Goal: Information Seeking & Learning: Learn about a topic

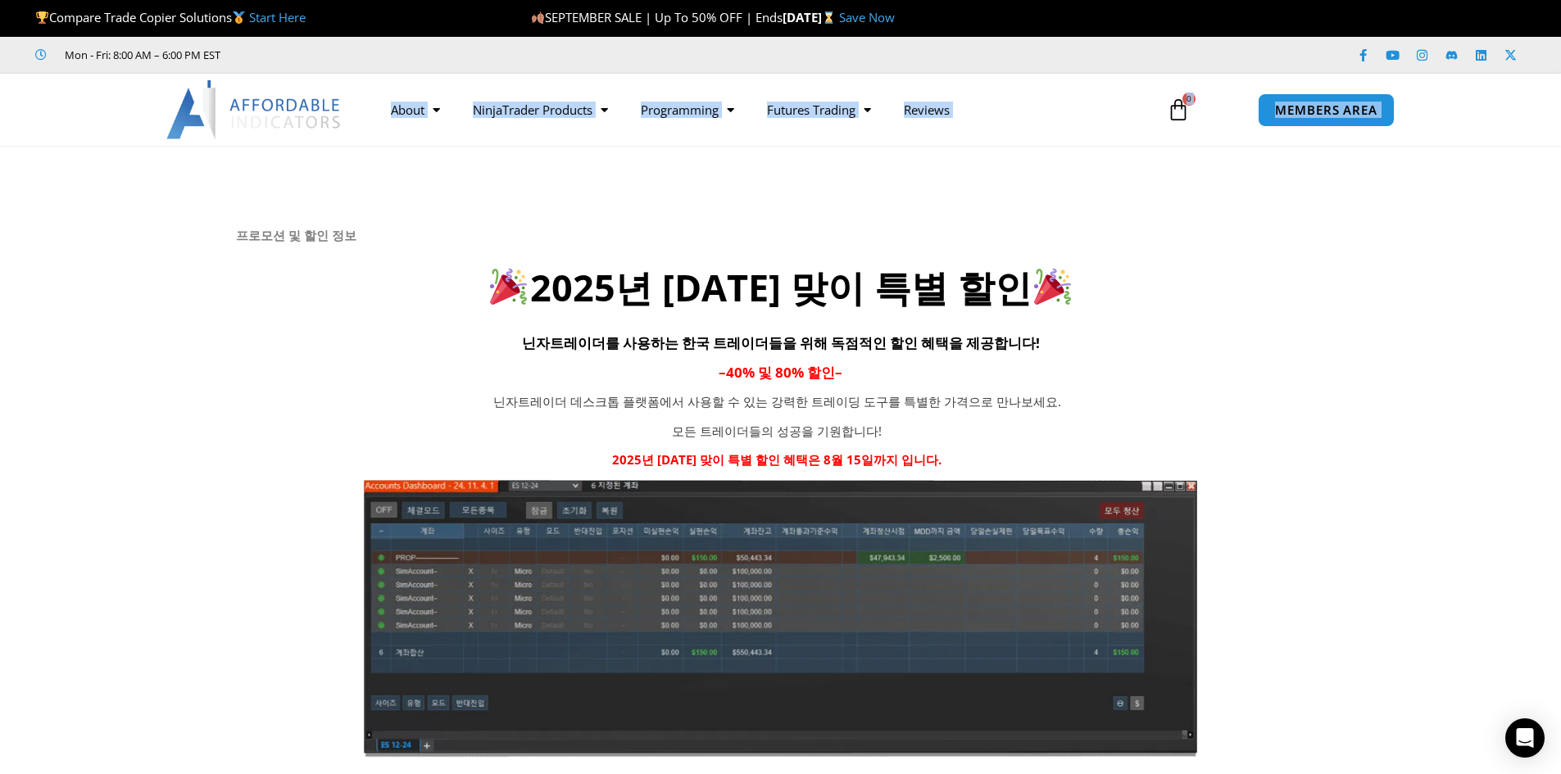
drag, startPoint x: 350, startPoint y: 106, endPoint x: 325, endPoint y: 189, distance: 87.1
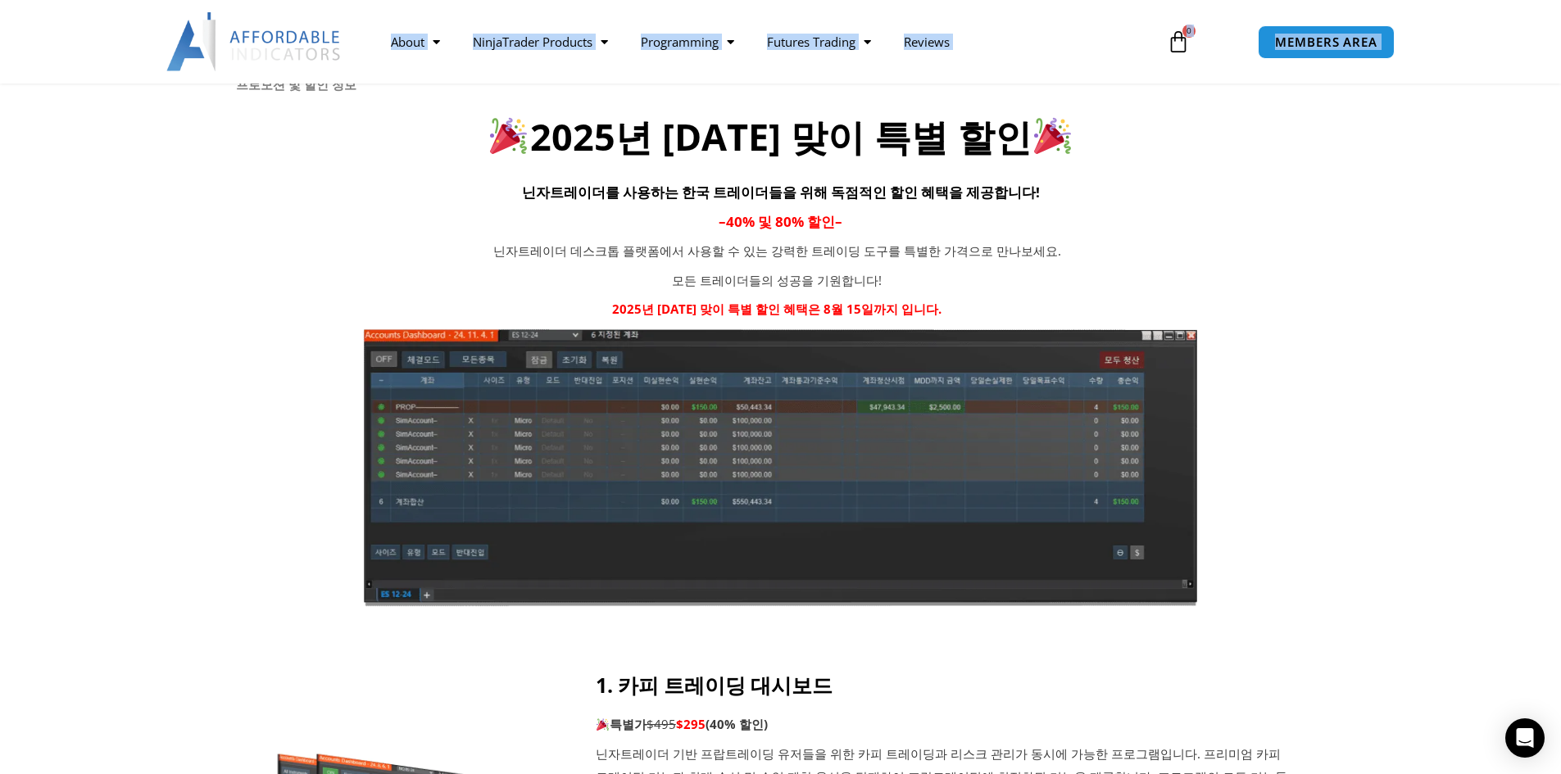
scroll to position [410, 0]
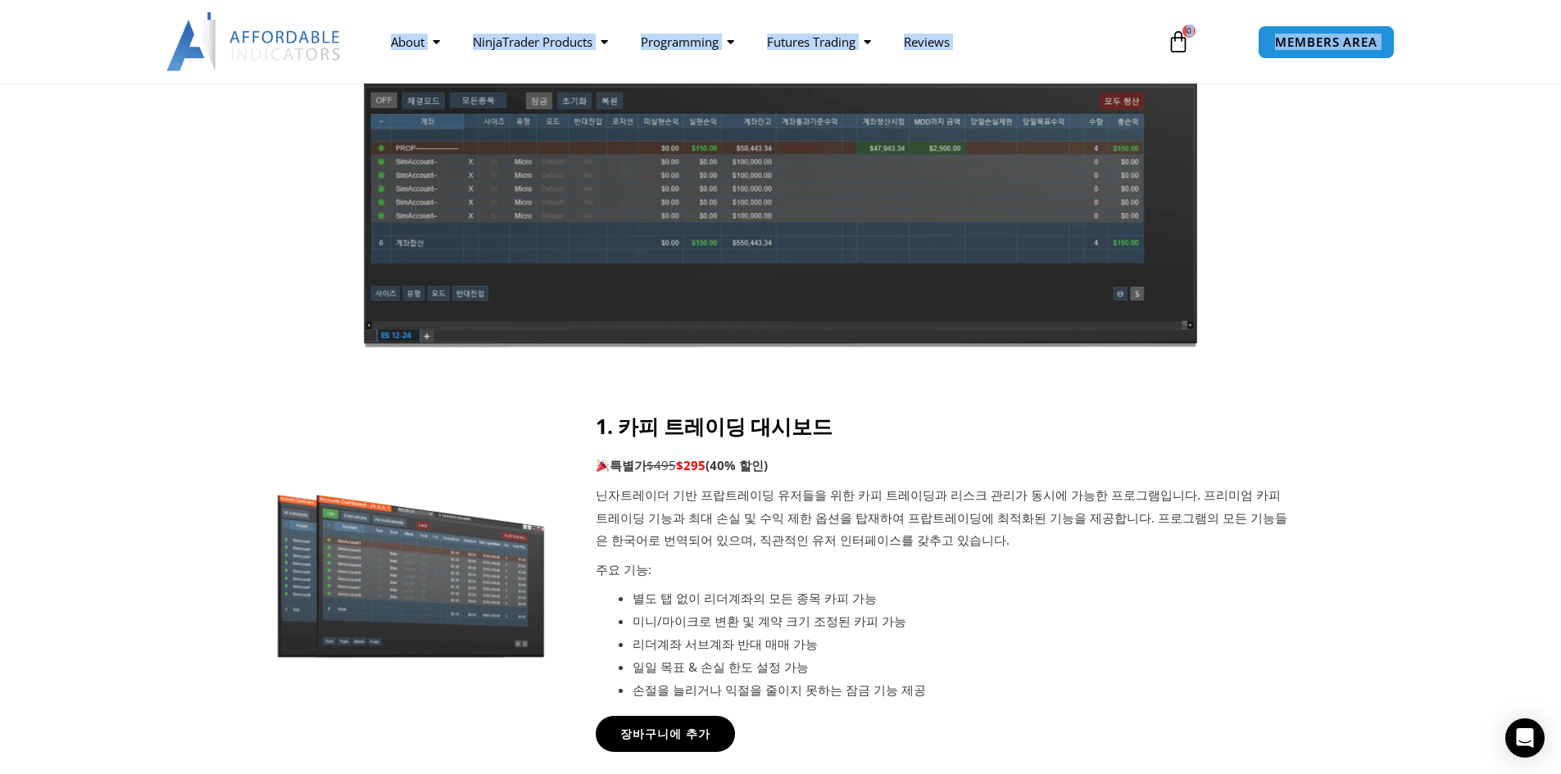
click at [188, 342] on div at bounding box center [780, 74] width 1561 height 677
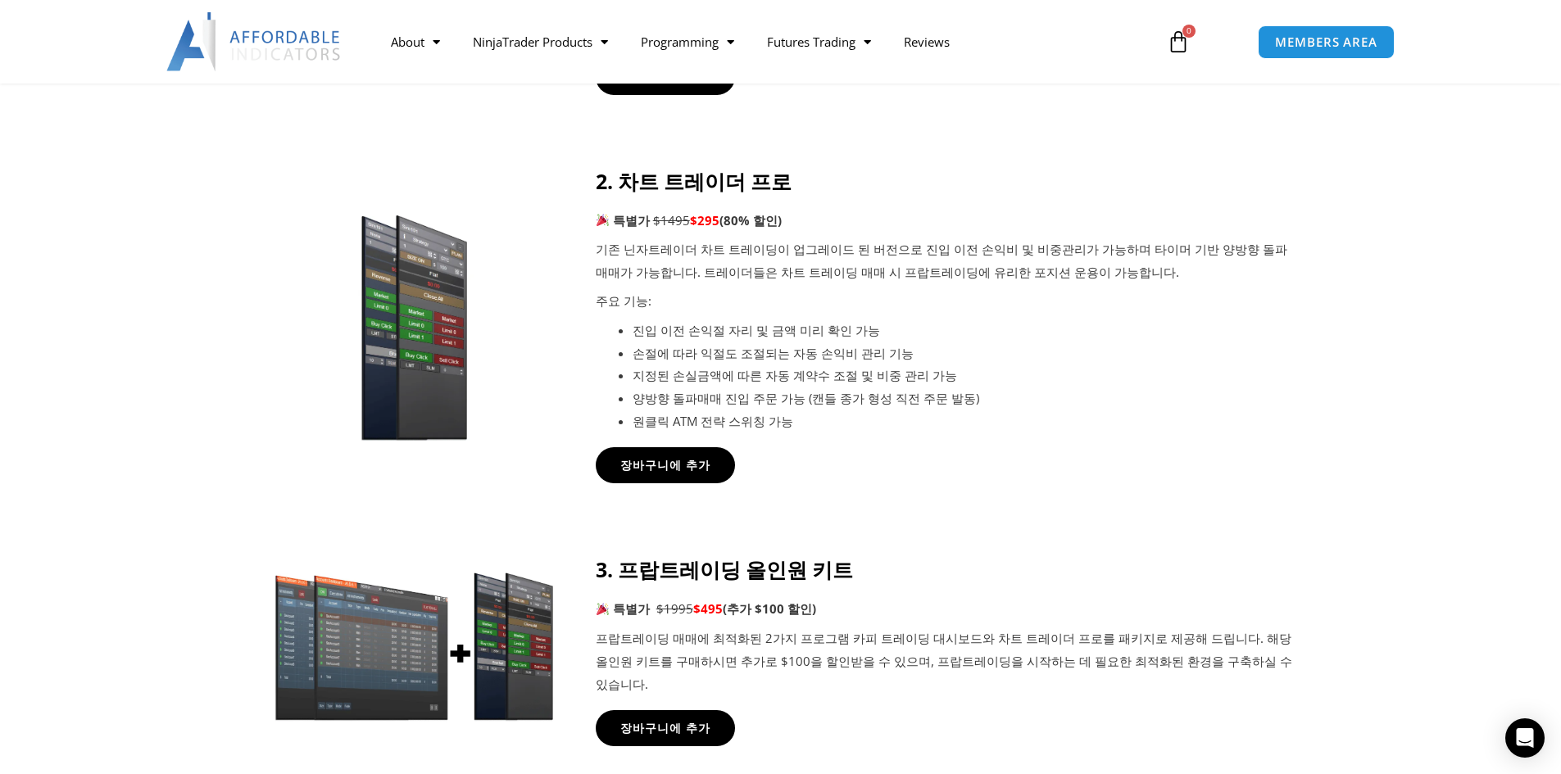
scroll to position [546, 0]
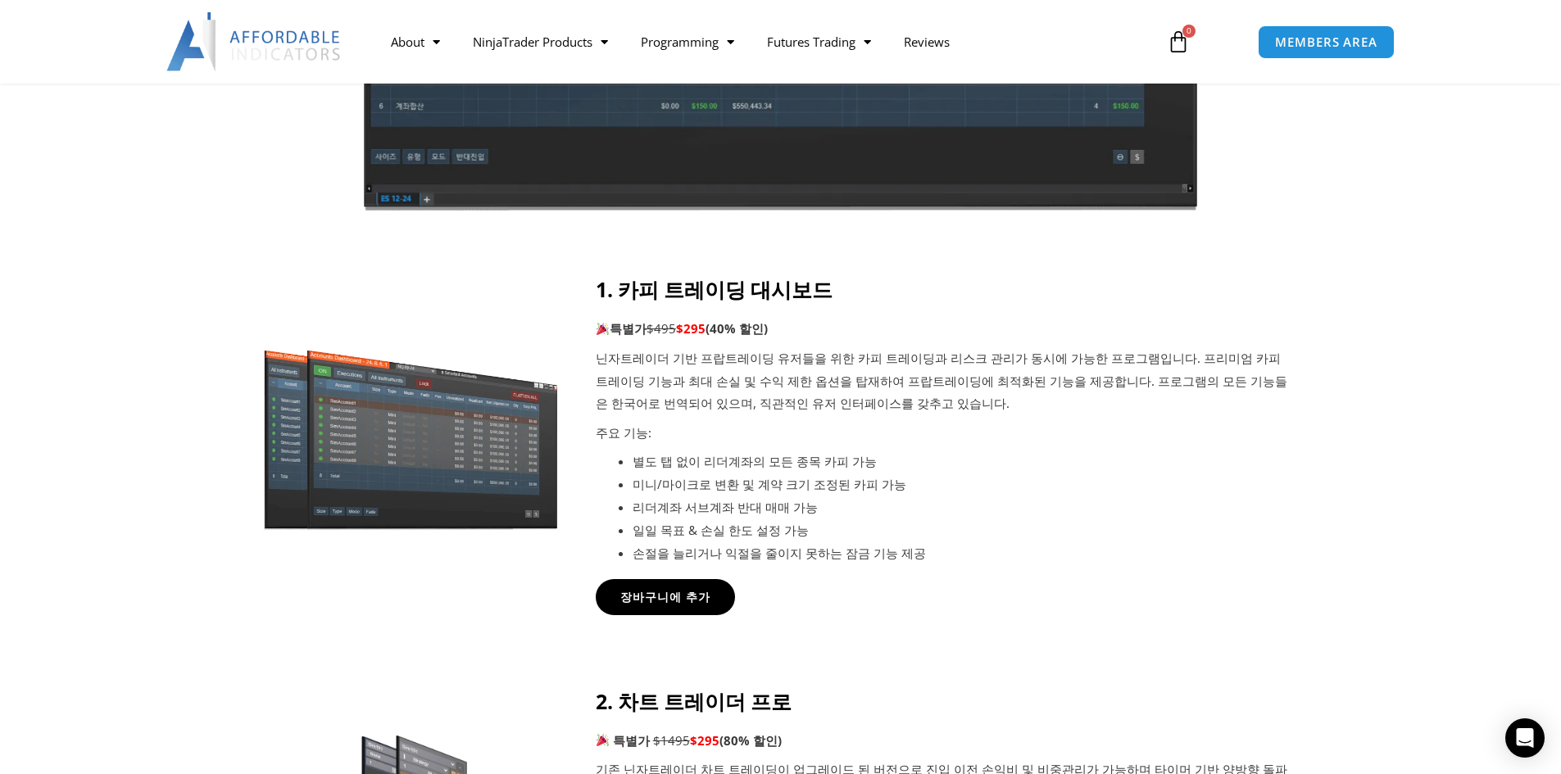
click at [324, 451] on img at bounding box center [411, 437] width 315 height 191
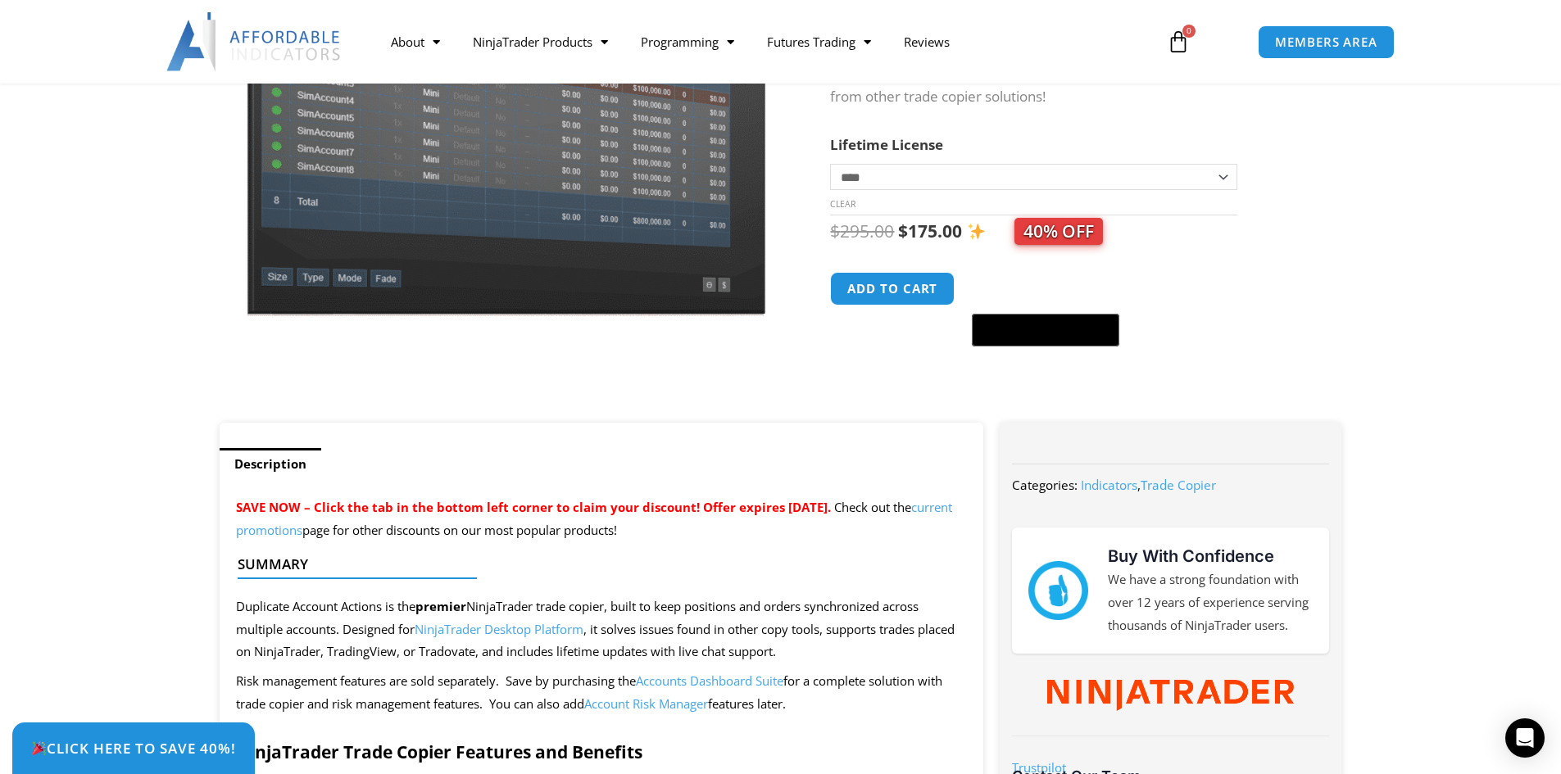
scroll to position [273, 0]
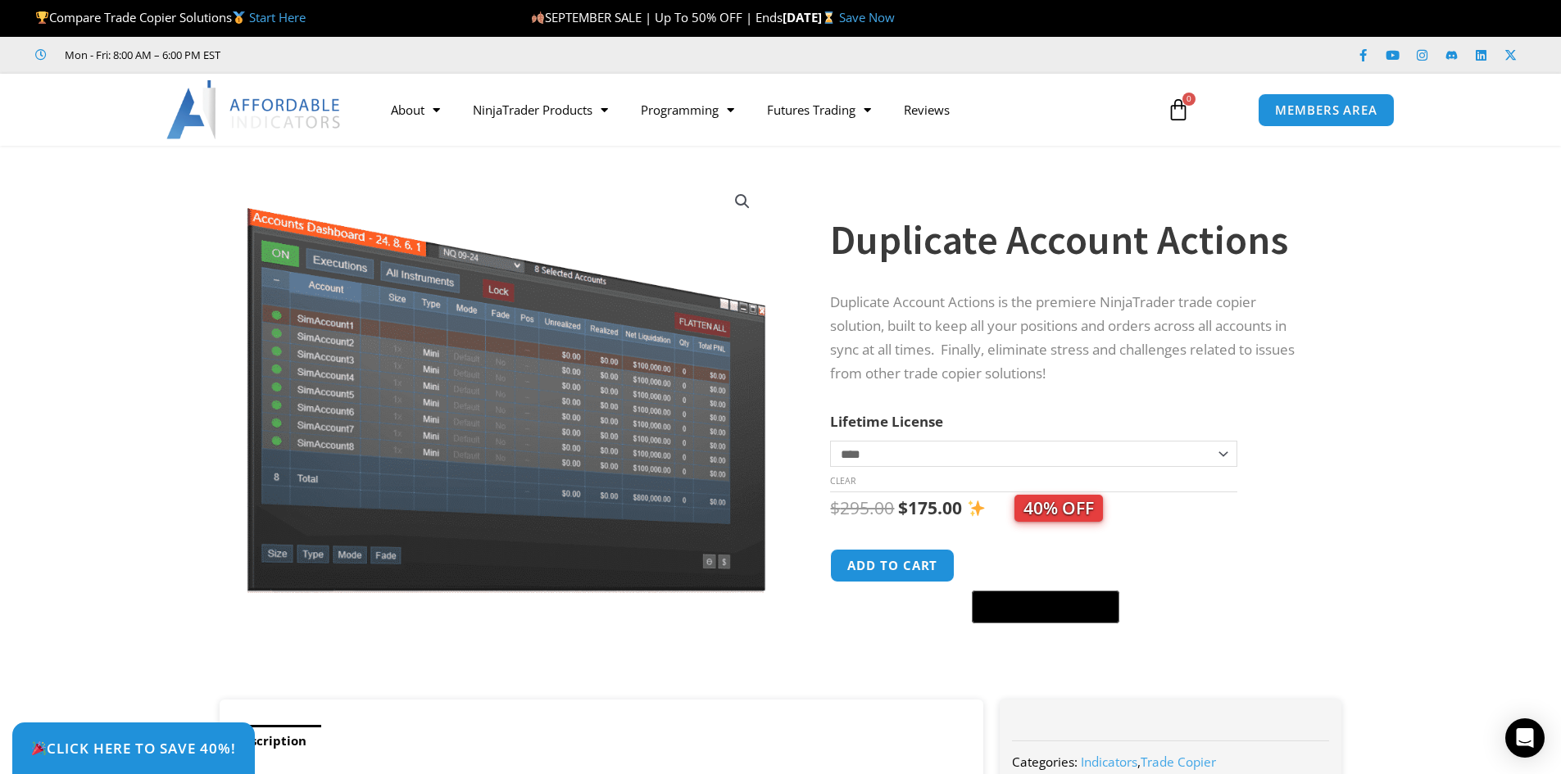
click at [911, 340] on p "Duplicate Account Actions is the premiere NinjaTrader trade copier solution, bu…" at bounding box center [1069, 338] width 478 height 95
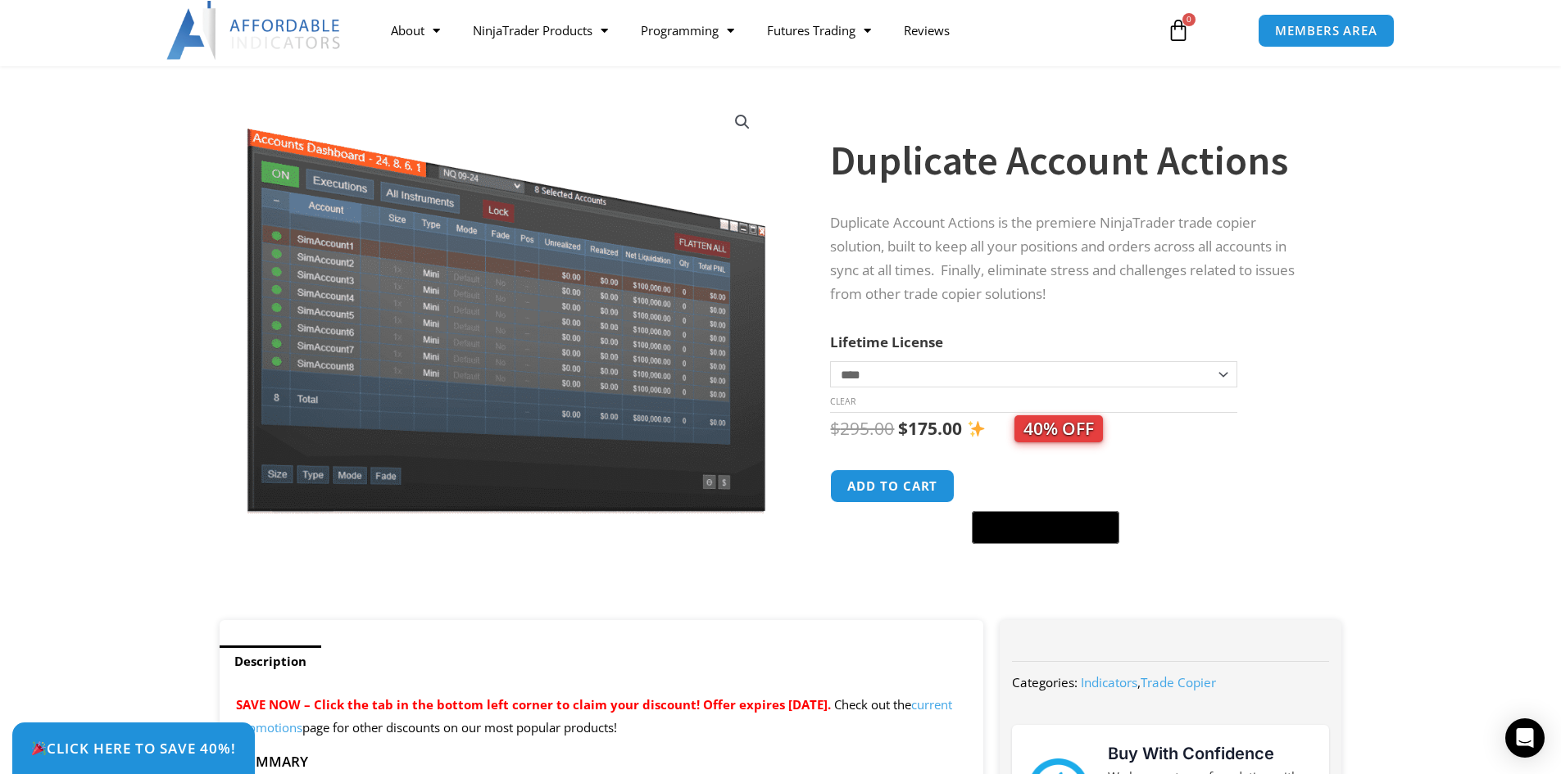
scroll to position [137, 0]
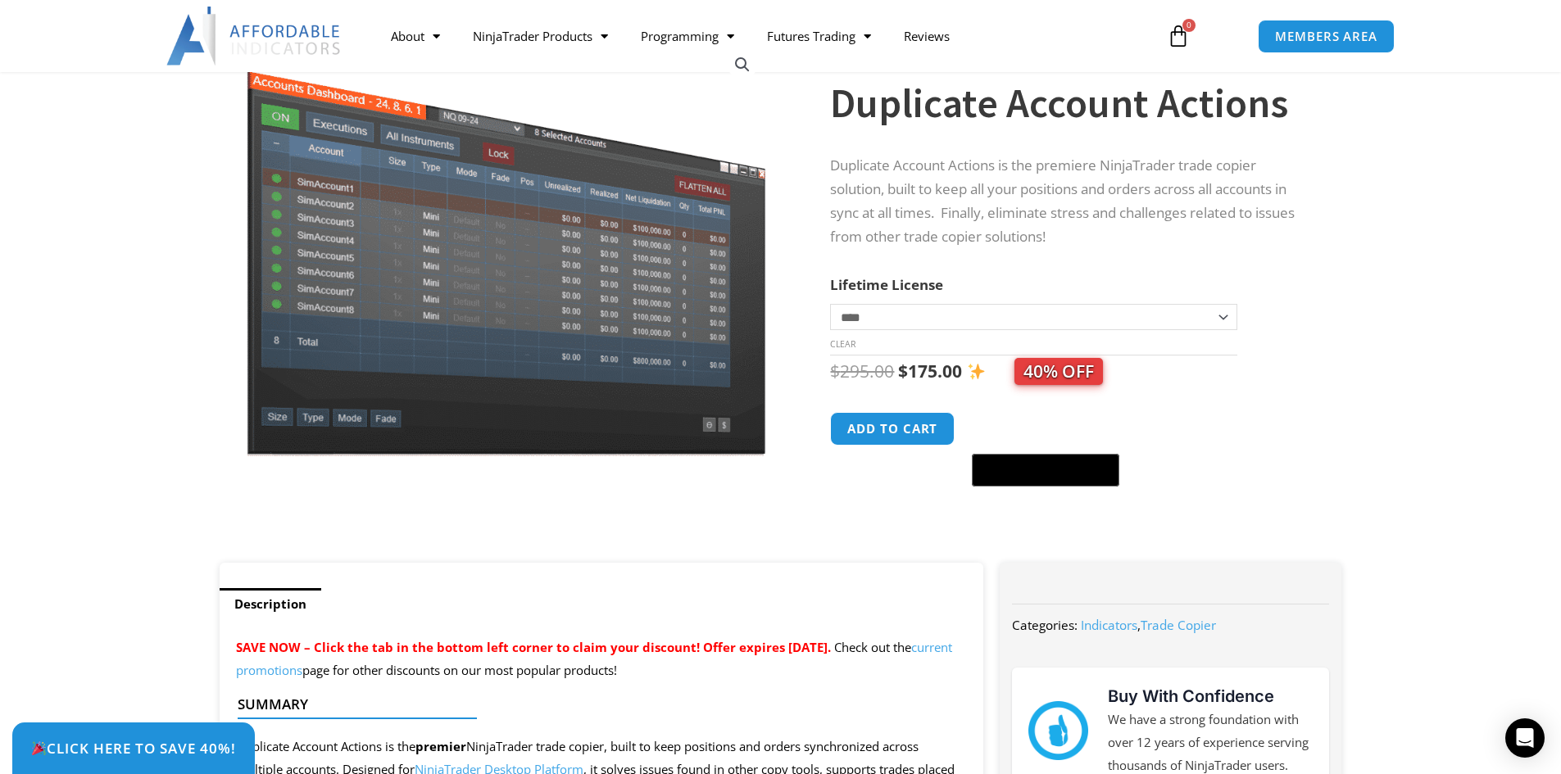
click at [910, 327] on select "**********" at bounding box center [1033, 317] width 406 height 26
click at [906, 324] on select "**********" at bounding box center [1033, 317] width 406 height 26
click at [855, 279] on label "Lifetime License" at bounding box center [886, 284] width 113 height 19
click at [855, 304] on select "**********" at bounding box center [1033, 317] width 406 height 26
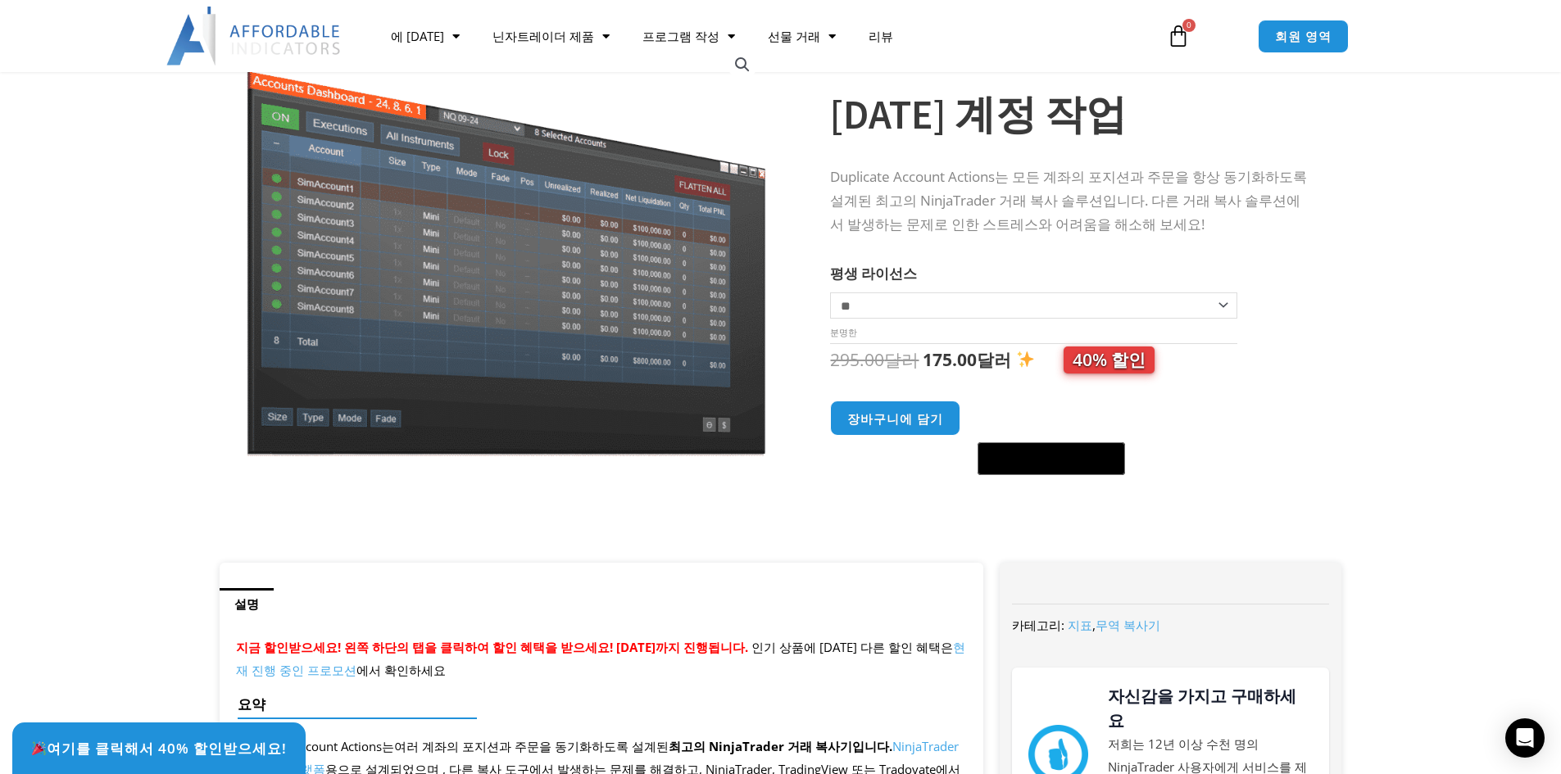
click at [1257, 187] on p "Duplicate Account Actions는 모든 계좌의 포지션과 주문을 항상 동기화하도록 설계된 최고의 NinjaTrader 거래 복사 …" at bounding box center [1069, 200] width 478 height 71
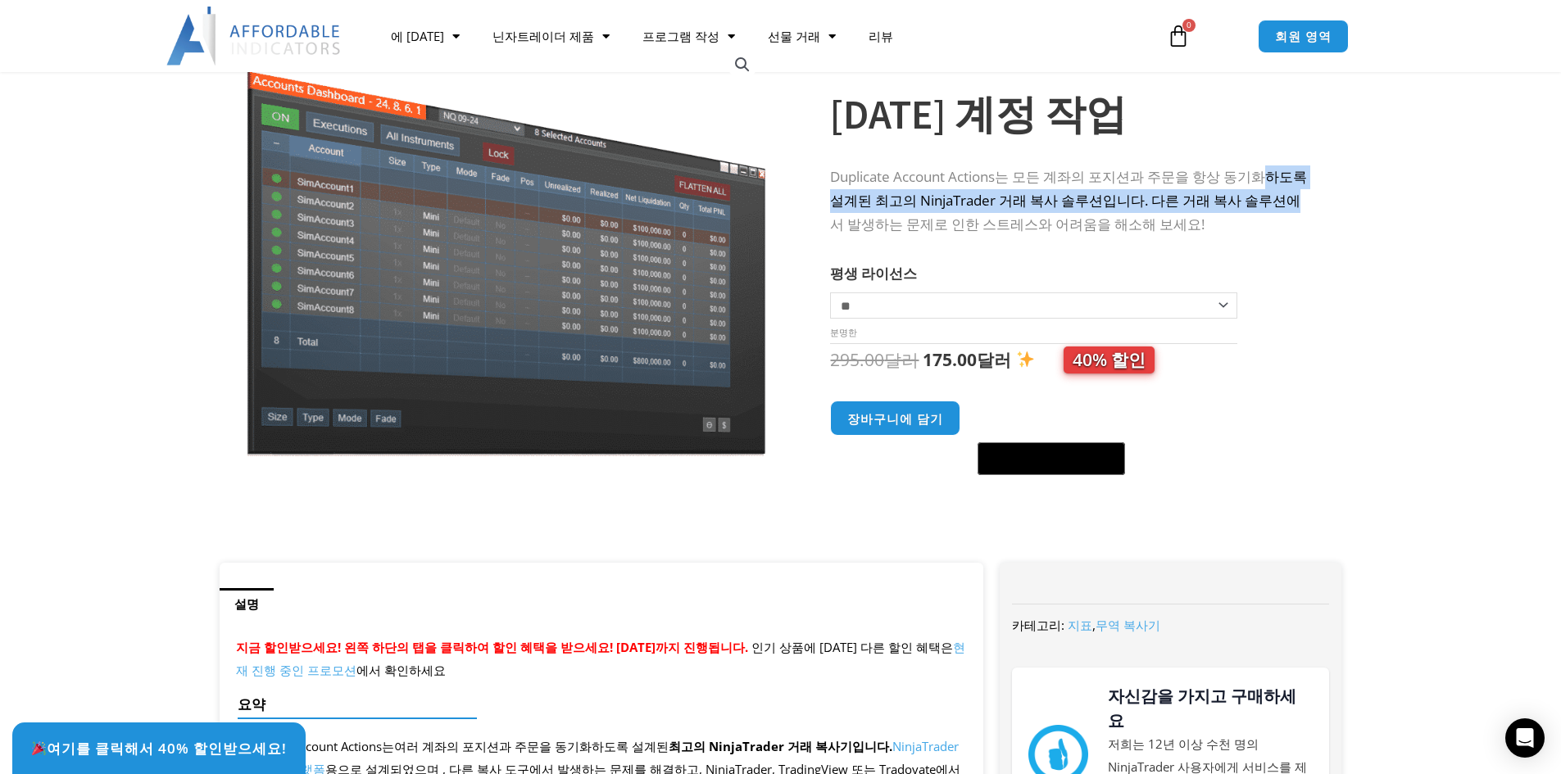
click at [1257, 192] on p "Duplicate Account Actions는 모든 계좌의 포지션과 주문을 항상 동기화하도록 설계된 최고의 NinjaTrader 거래 복사 …" at bounding box center [1069, 200] width 478 height 71
click at [1257, 192] on font "Duplicate Account Actions는 모든 계좌의 포지션과 주문을 항상 동기화하도록 설계된 최고의 NinjaTrader 거래 복사 …" at bounding box center [1068, 200] width 477 height 66
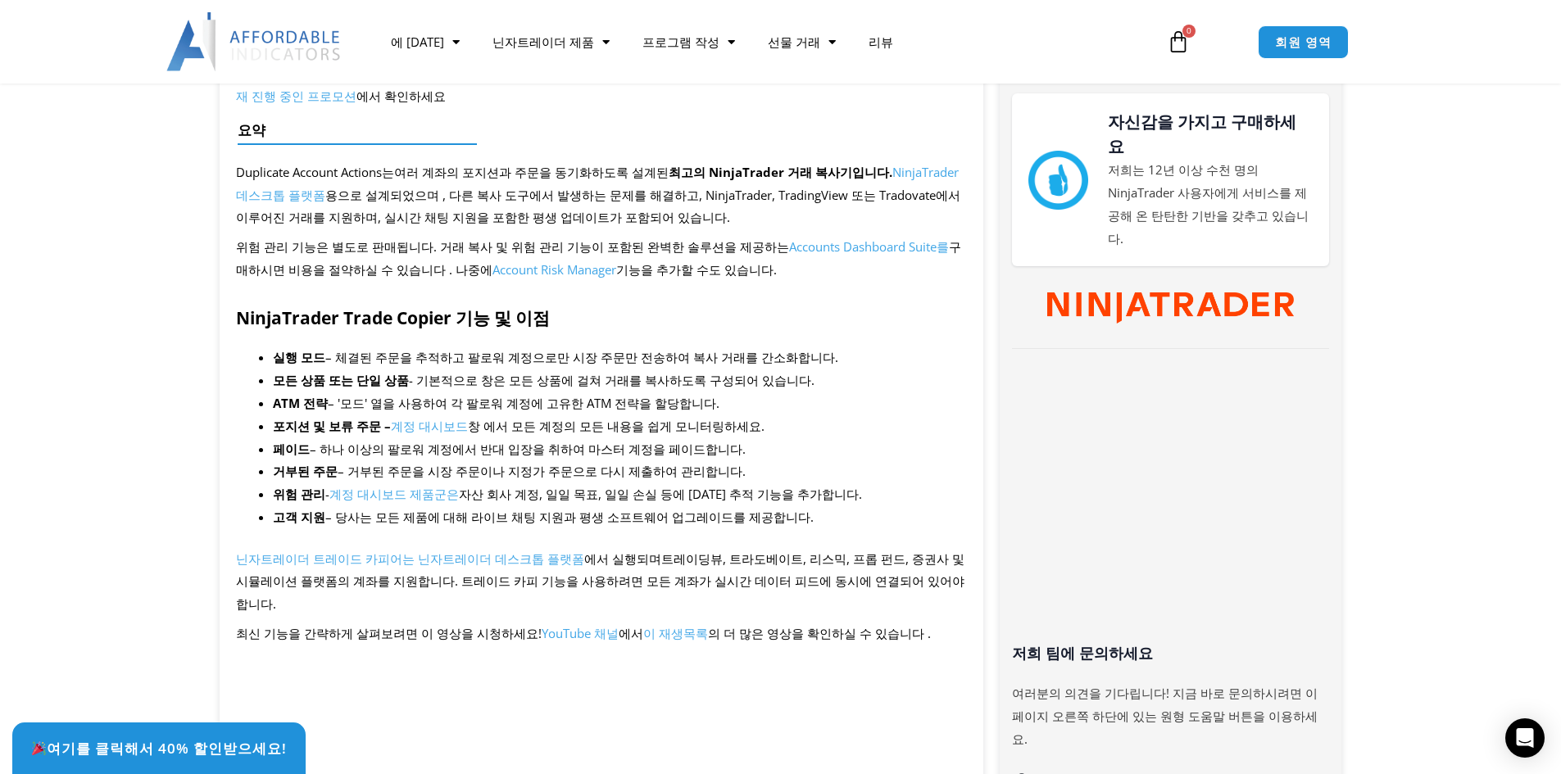
scroll to position [546, 0]
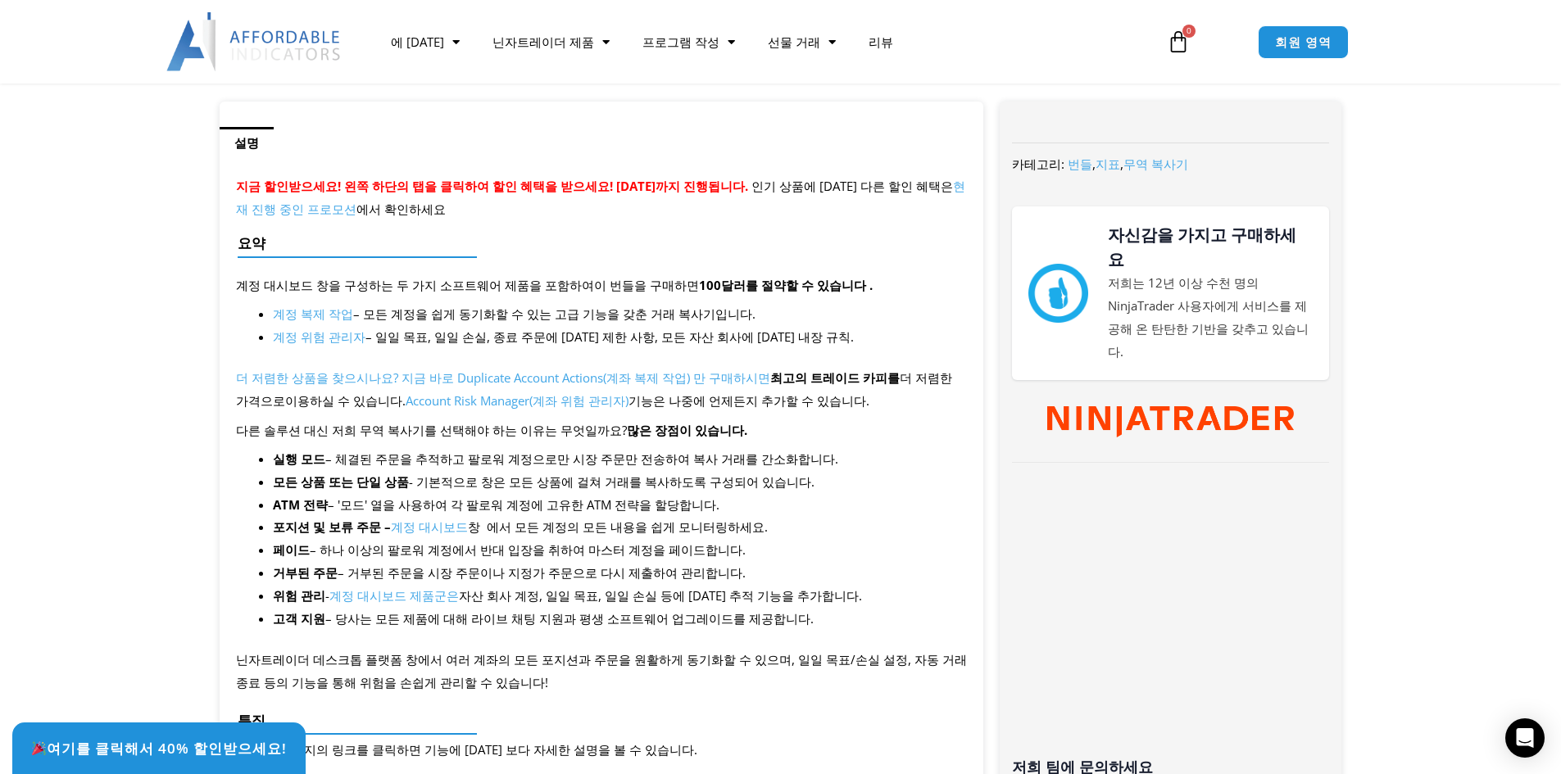
scroll to position [546, 0]
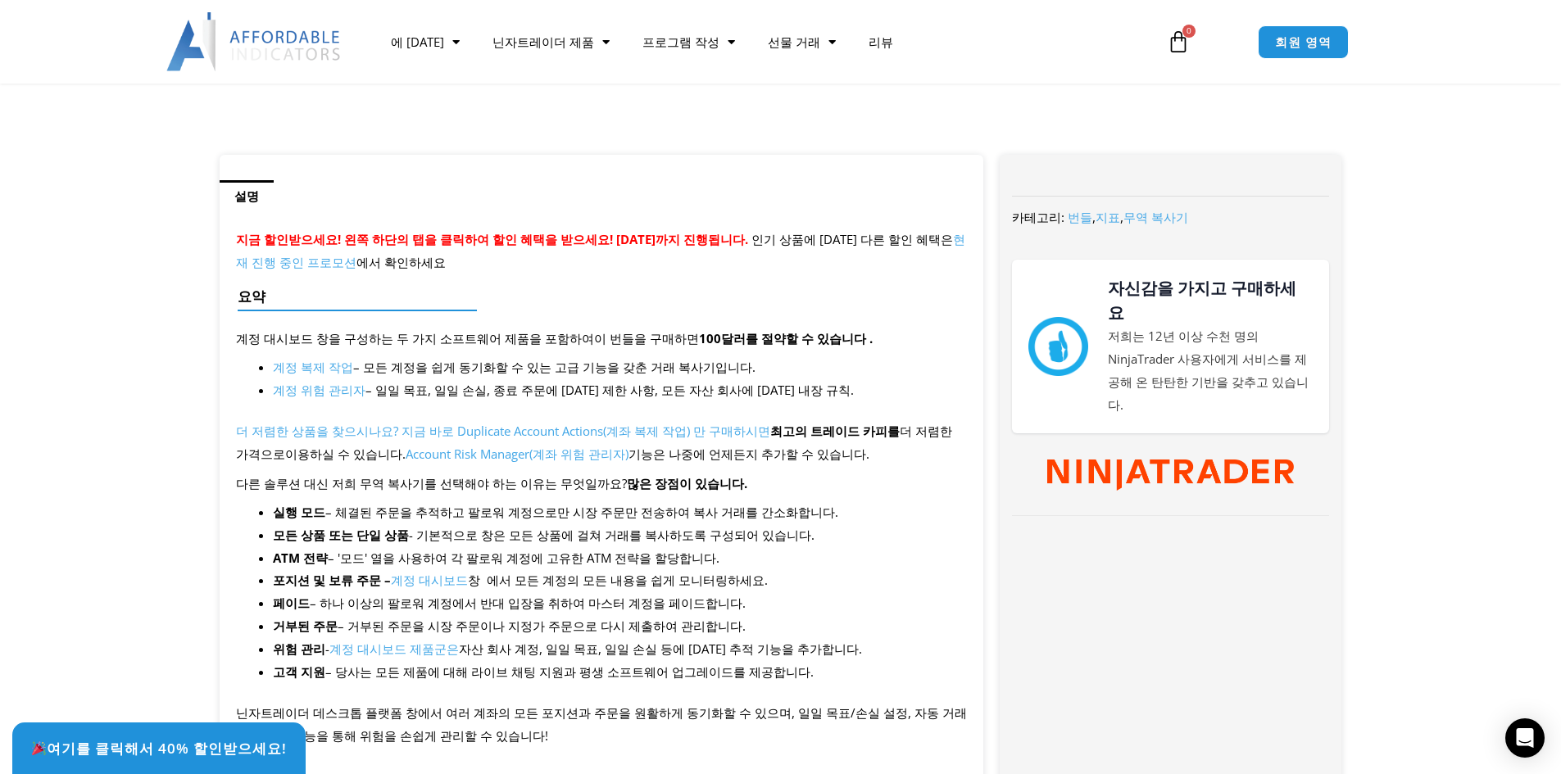
click at [313, 387] on font "계정 위험 관리자" at bounding box center [319, 390] width 93 height 16
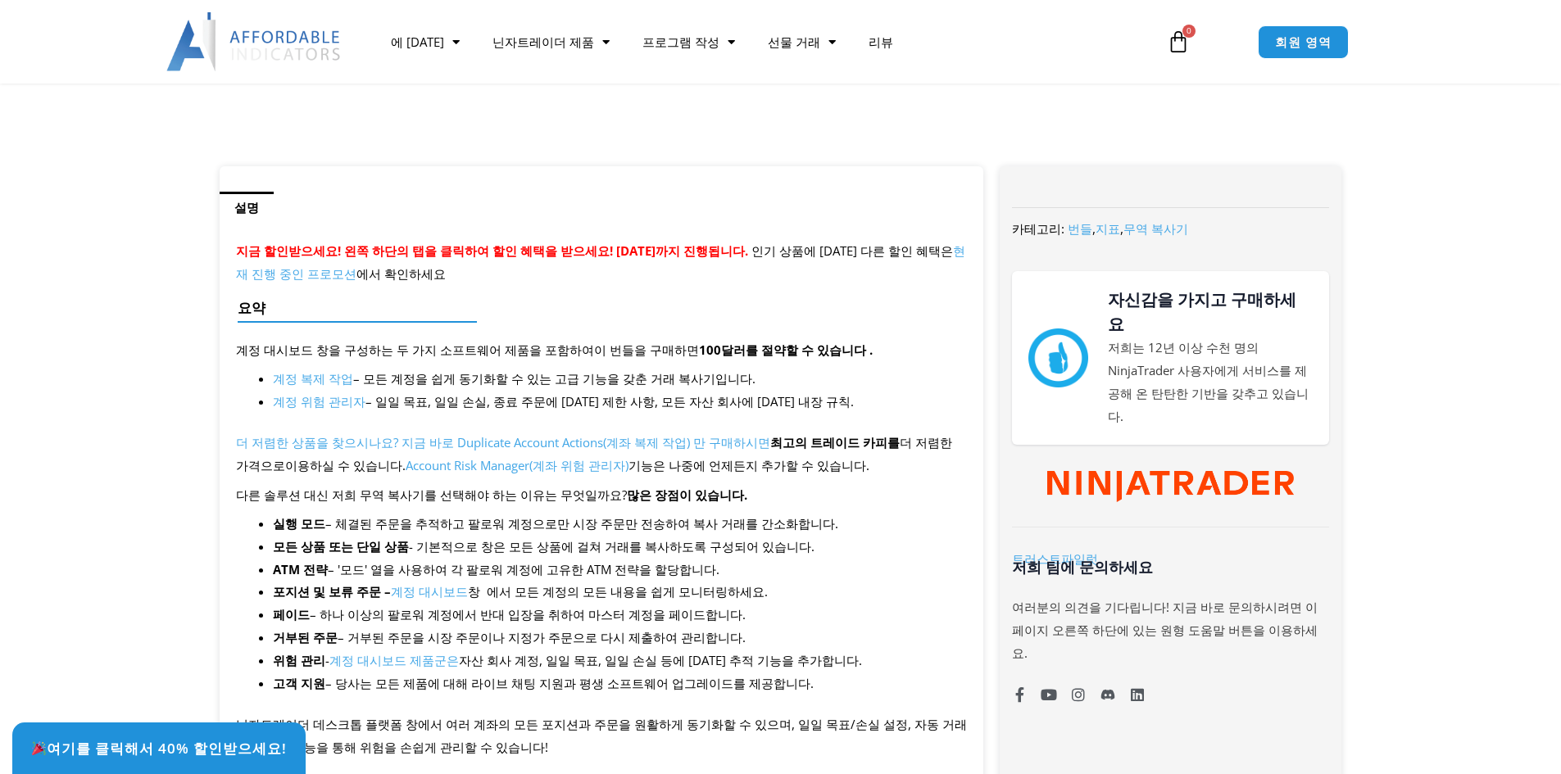
scroll to position [546, 0]
